Goal: Information Seeking & Learning: Learn about a topic

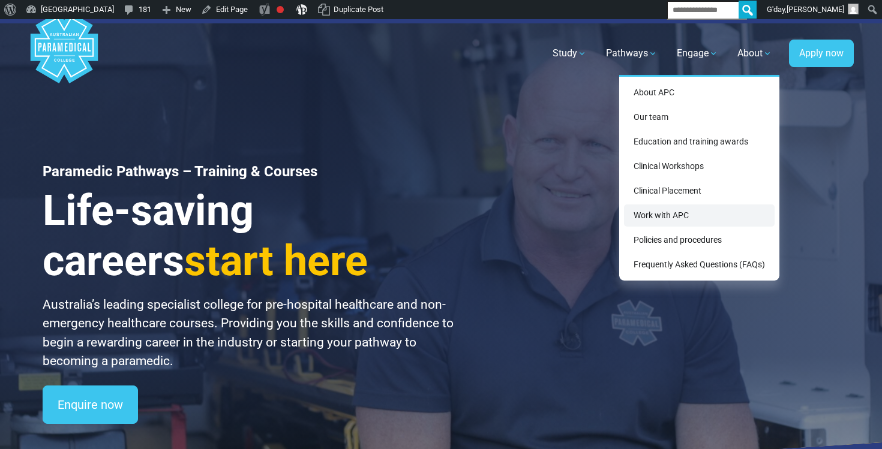
click at [686, 209] on link "Work with APC" at bounding box center [699, 216] width 151 height 22
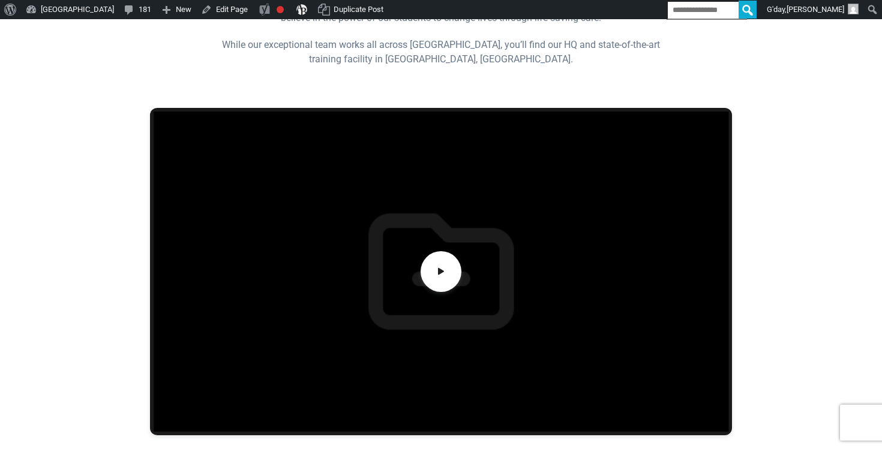
scroll to position [352, 0]
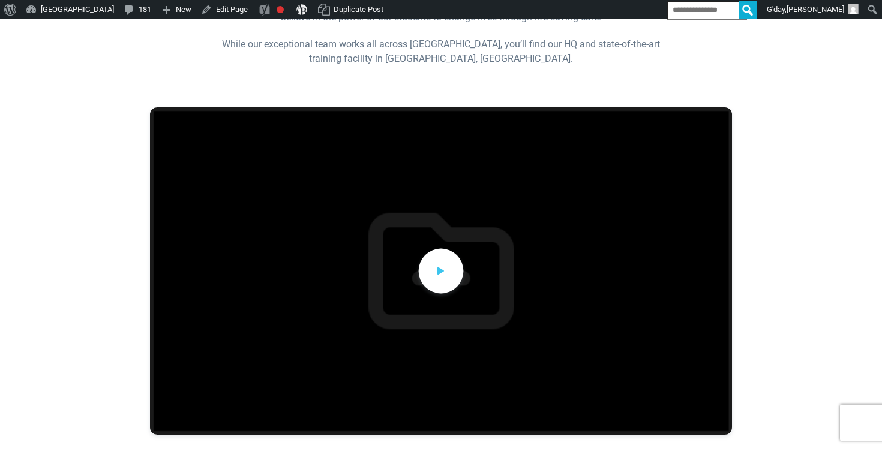
click at [448, 265] on span at bounding box center [441, 270] width 45 height 45
click at [448, 265] on div at bounding box center [441, 271] width 582 height 328
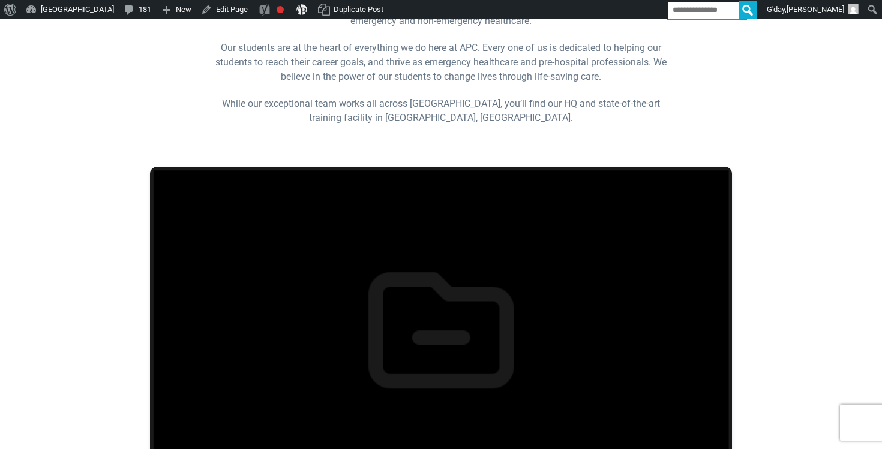
scroll to position [287, 0]
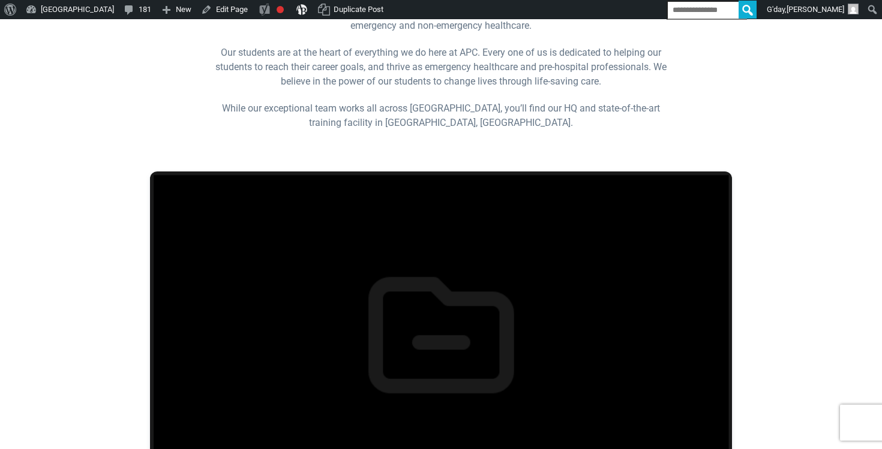
click at [536, 329] on div at bounding box center [441, 336] width 582 height 328
